Goal: Task Accomplishment & Management: Manage account settings

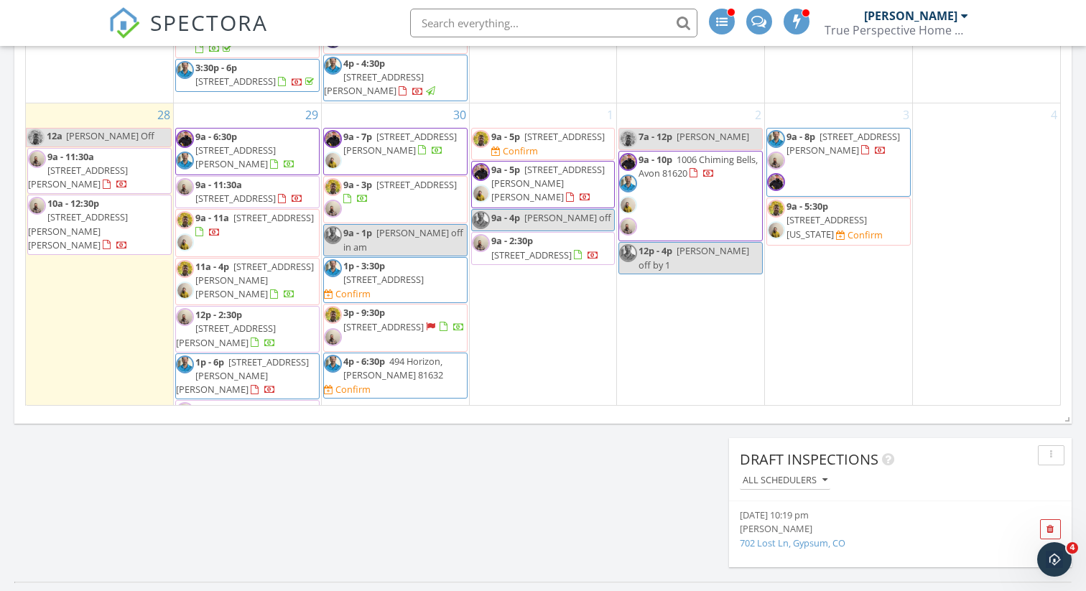
scroll to position [855, 0]
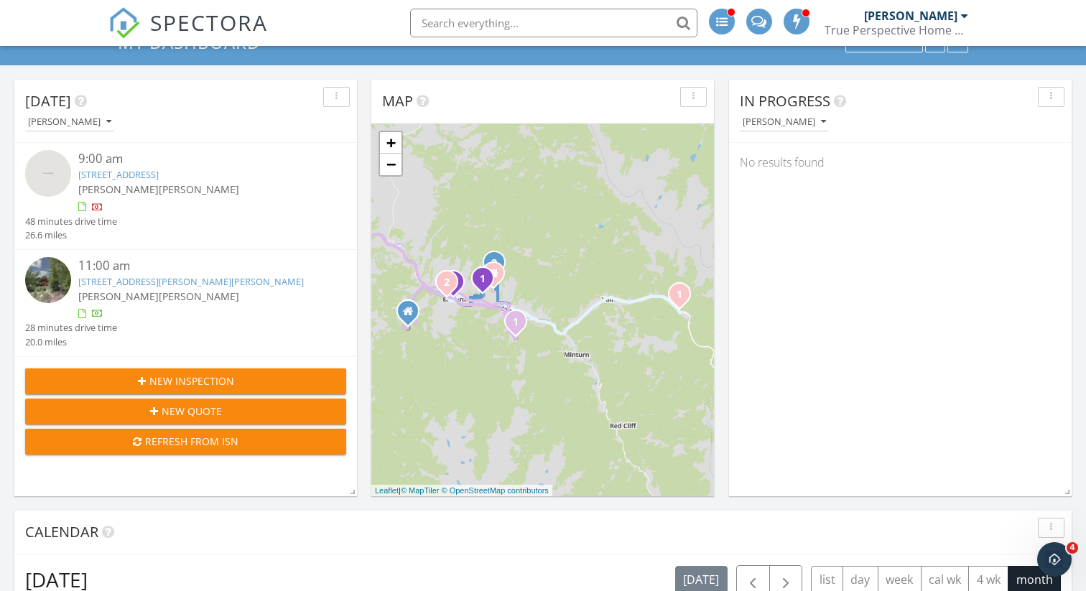
click at [157, 175] on link "4600 Vail Racquet Club Dr 12, Vail, CO 81657" at bounding box center [118, 174] width 80 height 13
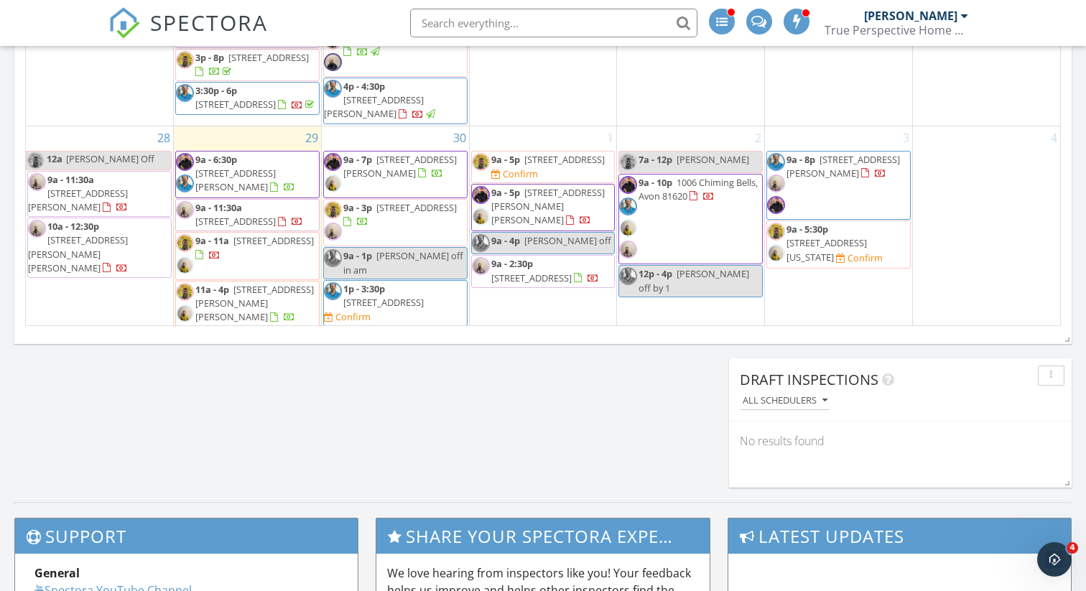
scroll to position [837, 0]
